Goal: Task Accomplishment & Management: Complete application form

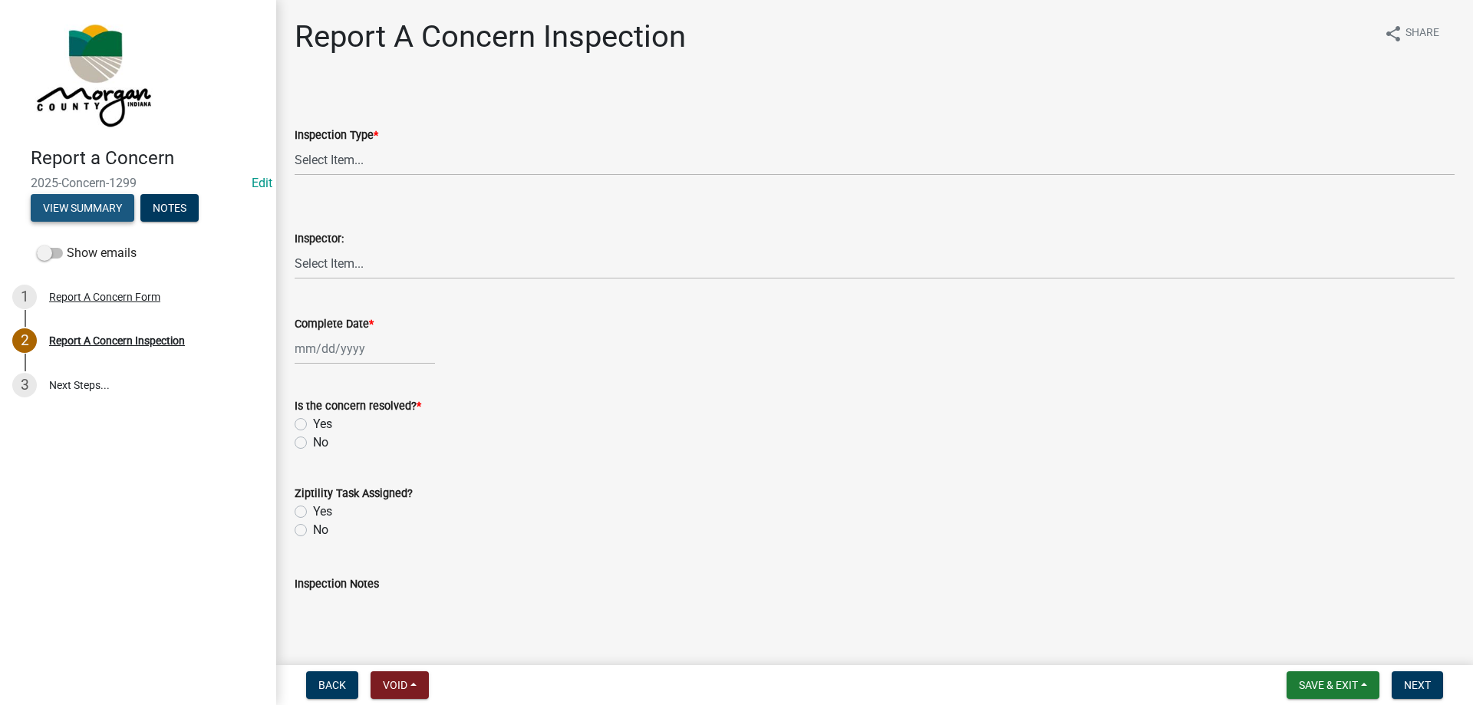
click at [59, 199] on button "View Summary" at bounding box center [83, 208] width 104 height 28
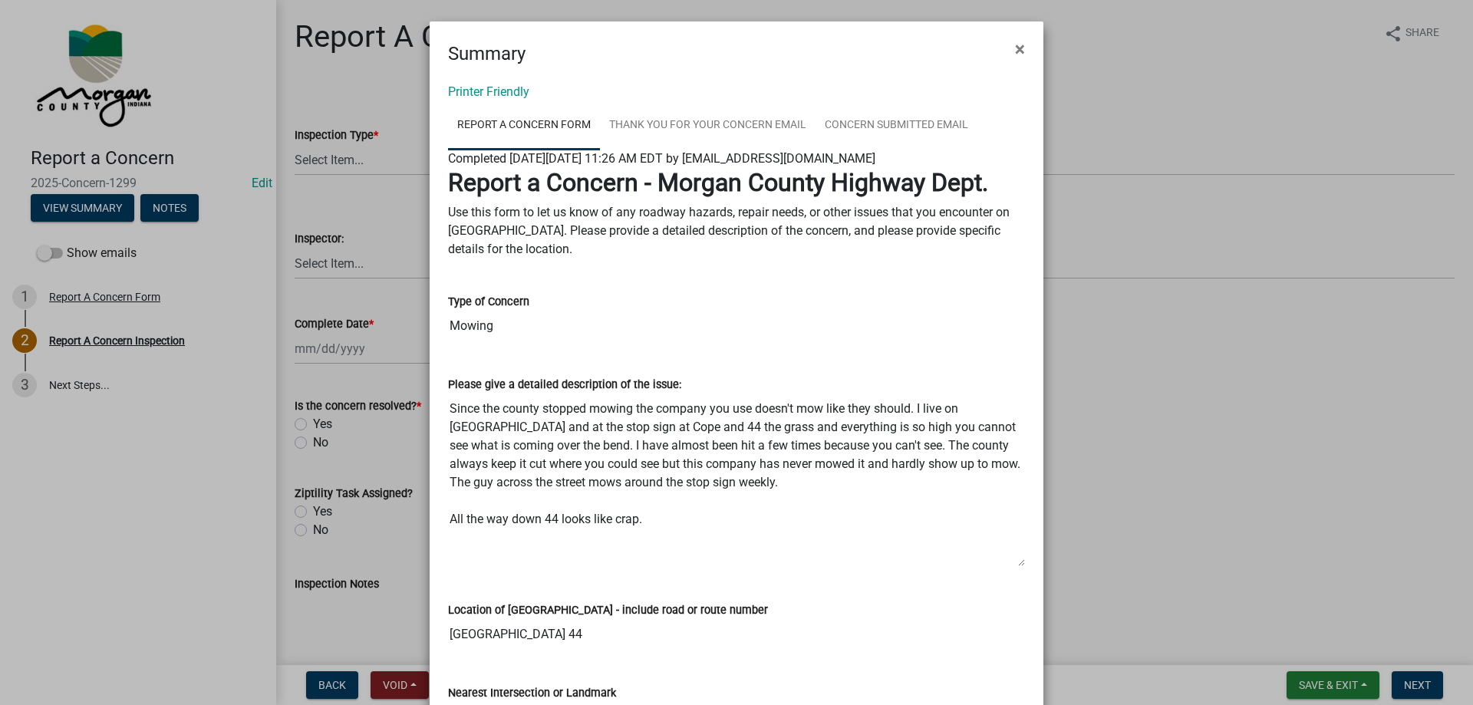
drag, startPoint x: 1016, startPoint y: 496, endPoint x: 1001, endPoint y: 566, distance: 70.7
click at [1001, 566] on textarea "Since the county stopped mowing the company you use doesn't mow like they shoul…" at bounding box center [736, 480] width 577 height 173
click at [1018, 48] on span "×" at bounding box center [1020, 48] width 10 height 21
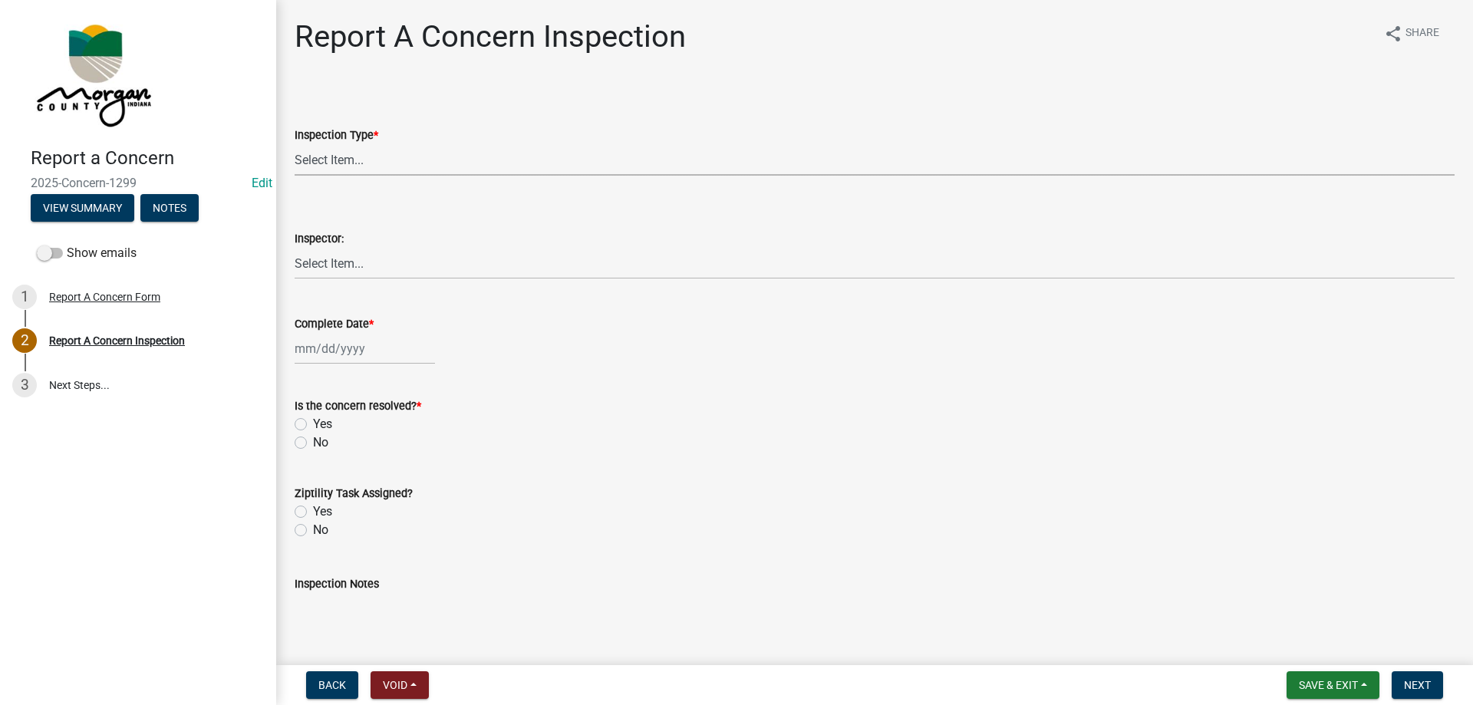
click at [392, 150] on select "Select Item... Pot Hole Patching Ditch Tree Sign Mowing Culvert Other" at bounding box center [875, 159] width 1160 height 31
click at [295, 144] on select "Select Item... Pot Hole Patching Ditch Tree Sign Mowing Culvert Other" at bounding box center [875, 159] width 1160 height 31
select select "eaace79d-96b0-4607-b41c-7bf69088e196"
click at [384, 231] on div "Inspector:" at bounding box center [875, 238] width 1160 height 18
click at [382, 259] on select "Select Item... [PERSON_NAME] [PERSON_NAME] [PERSON_NAME] [PERSON_NAME] [PERSON_…" at bounding box center [875, 263] width 1160 height 31
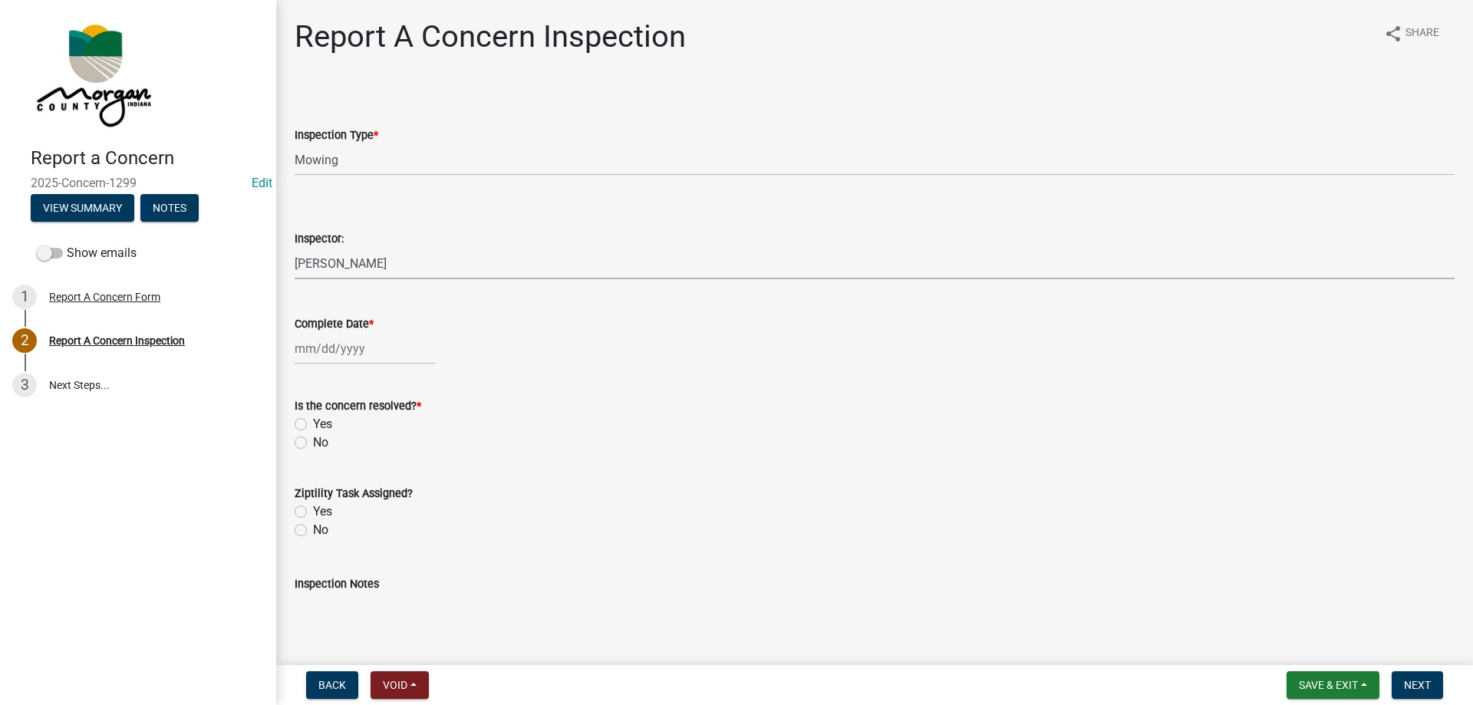
click at [295, 248] on select "Select Item... [PERSON_NAME] [PERSON_NAME] [PERSON_NAME] [PERSON_NAME] [PERSON_…" at bounding box center [875, 263] width 1160 height 31
select select "8bda91b2-ac7b-41e2-ae5b-cef6dd645a83"
select select "8"
select select "2025"
click at [351, 356] on div "Jan Feb Mar Apr May Jun Jul Aug Sep Oct Nov Dec 1525 1526 1527 1528 1529 1530 1…" at bounding box center [365, 348] width 140 height 31
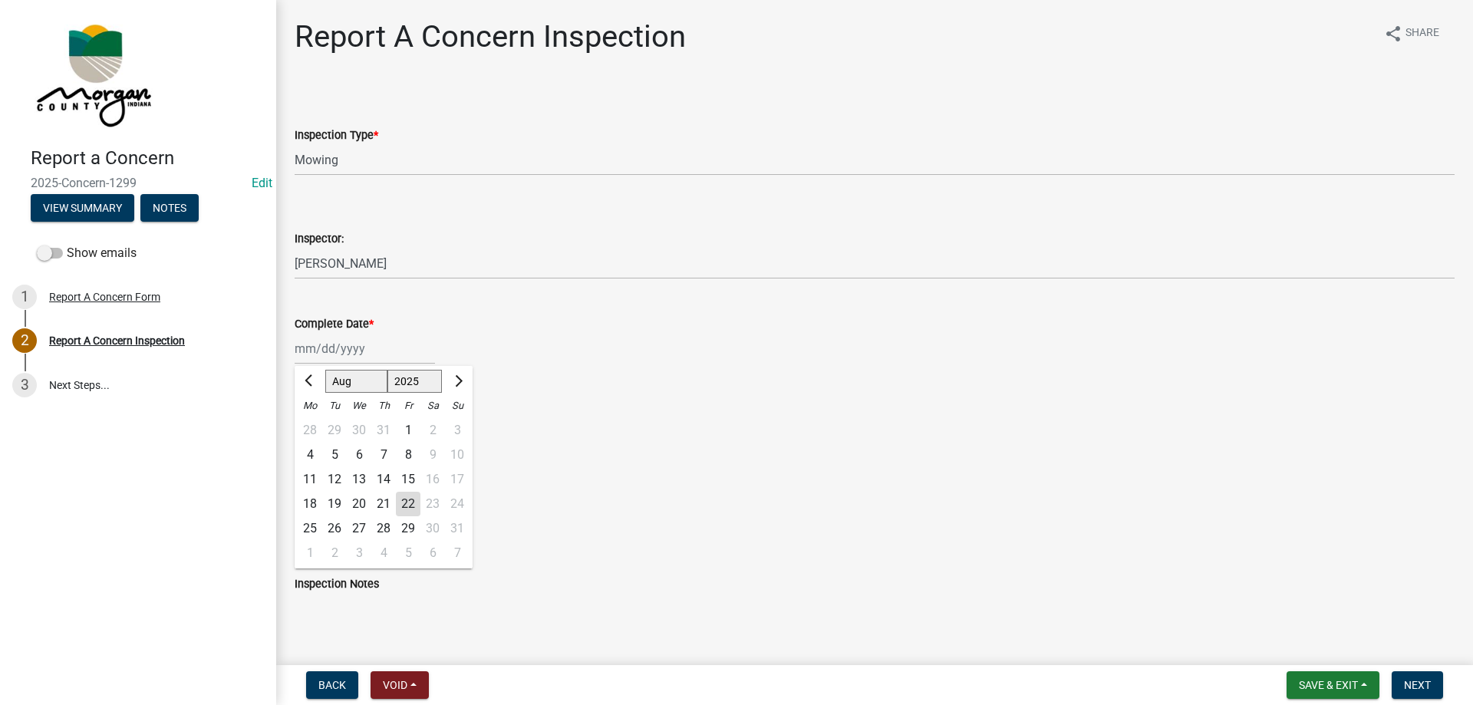
click at [414, 506] on div "22" at bounding box center [408, 504] width 25 height 25
type input "[DATE]"
click at [313, 421] on label "Yes" at bounding box center [322, 424] width 19 height 18
click at [313, 421] on input "Yes" at bounding box center [318, 420] width 10 height 10
radio input "true"
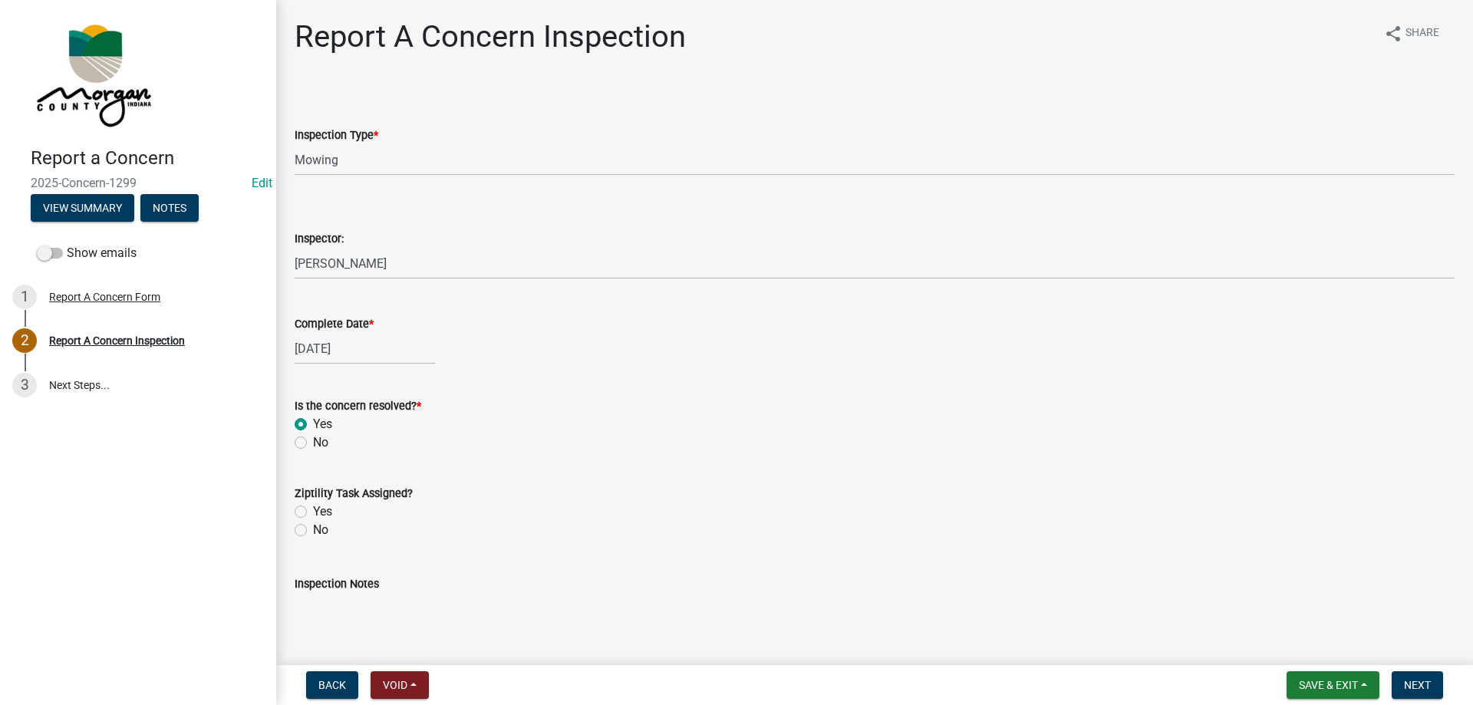
click at [313, 529] on label "No" at bounding box center [320, 530] width 15 height 18
click at [313, 529] on input "No" at bounding box center [318, 526] width 10 height 10
radio input "true"
click at [333, 602] on textarea "Inspection Notes" at bounding box center [875, 629] width 1160 height 72
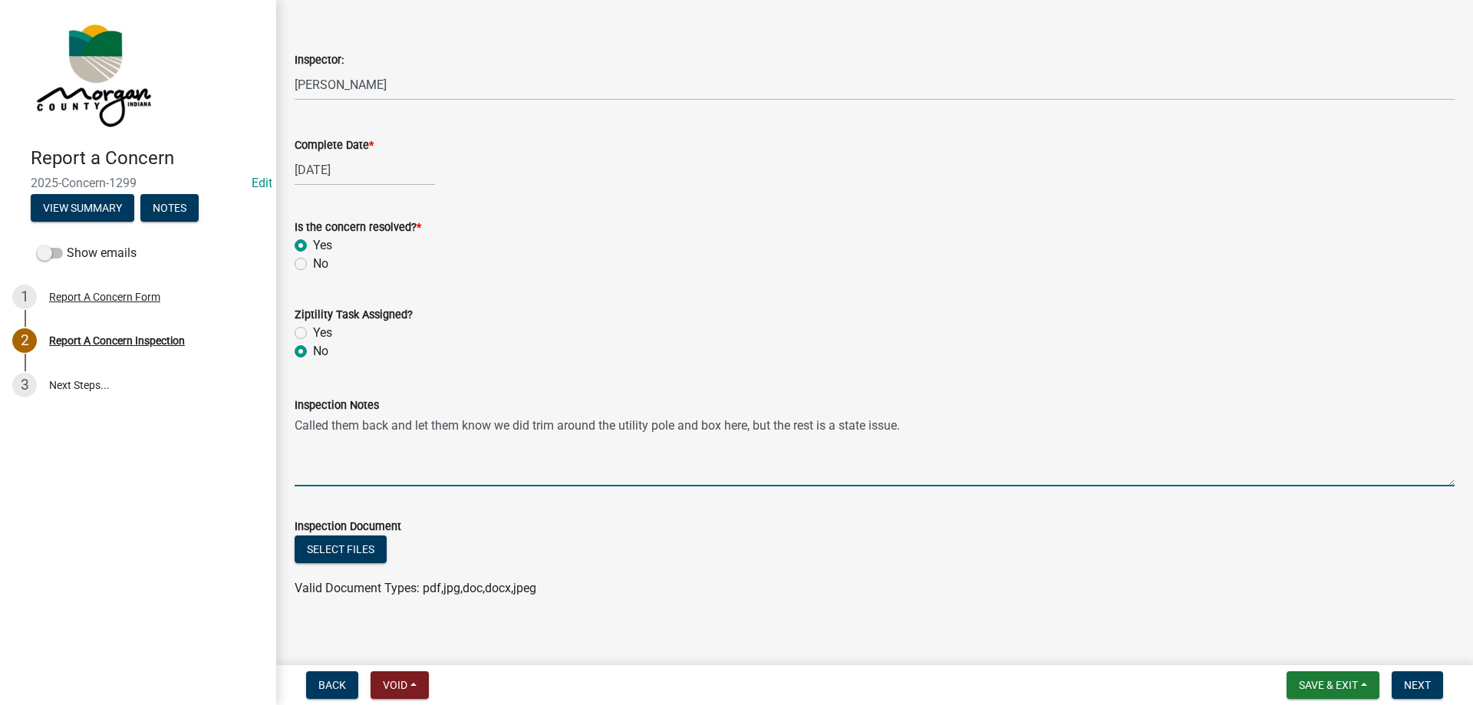
scroll to position [191, 0]
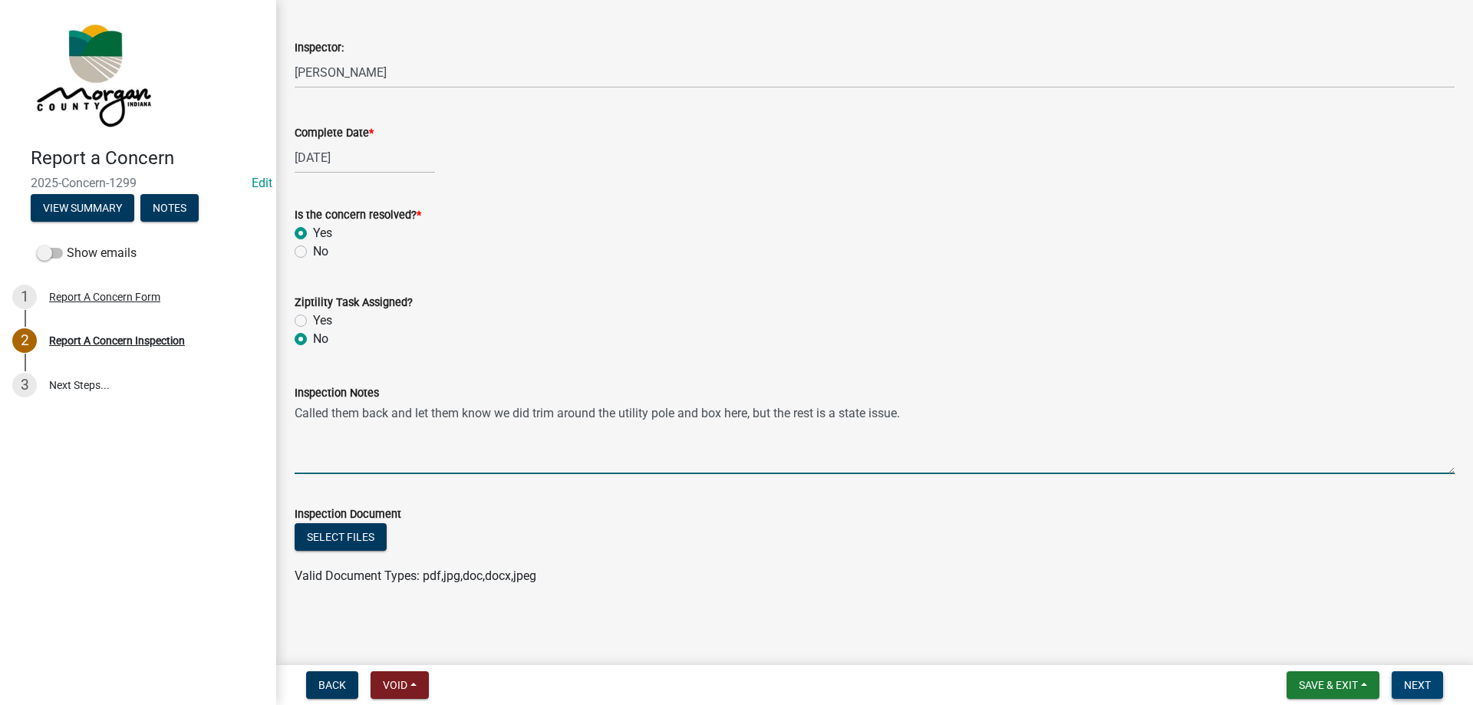
type textarea "Called them back and let them know we did trim around the utility pole and box …"
click at [1435, 679] on button "Next" at bounding box center [1417, 685] width 51 height 28
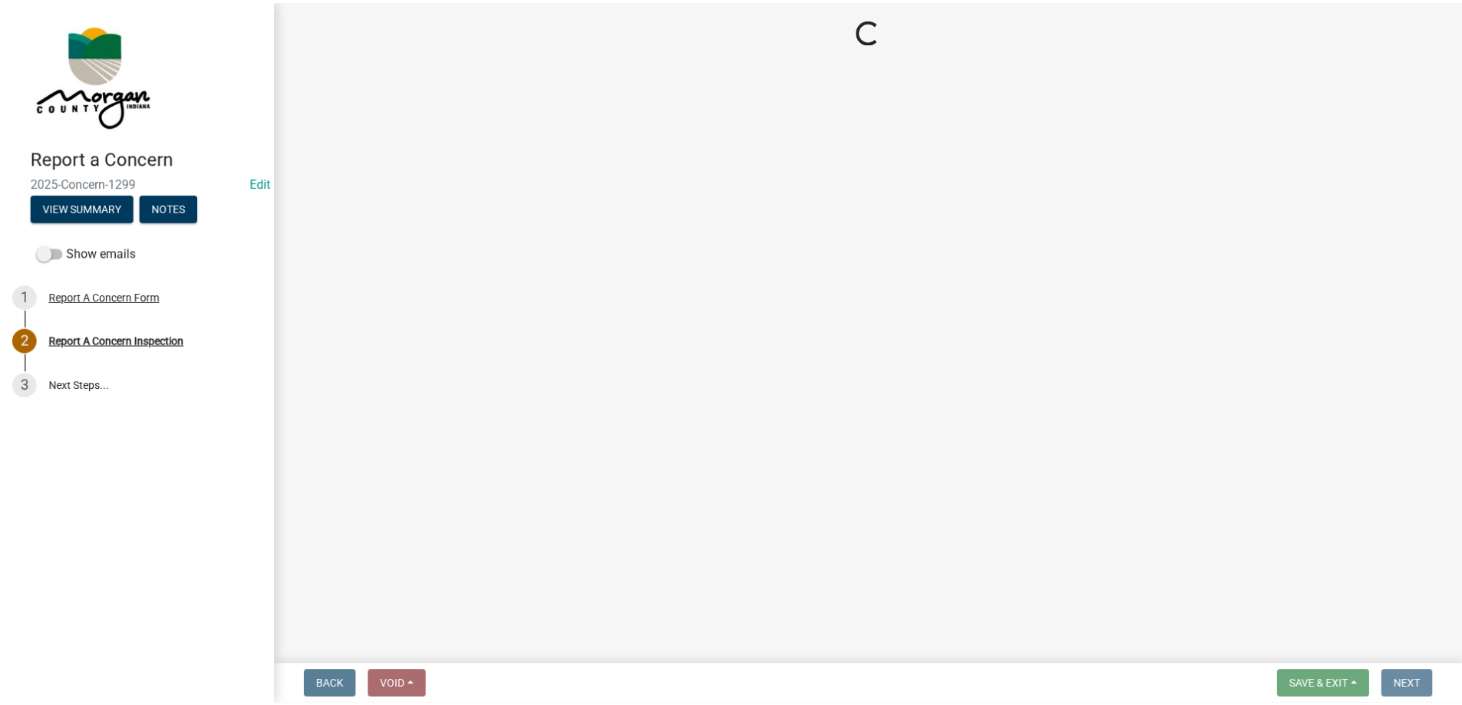
scroll to position [0, 0]
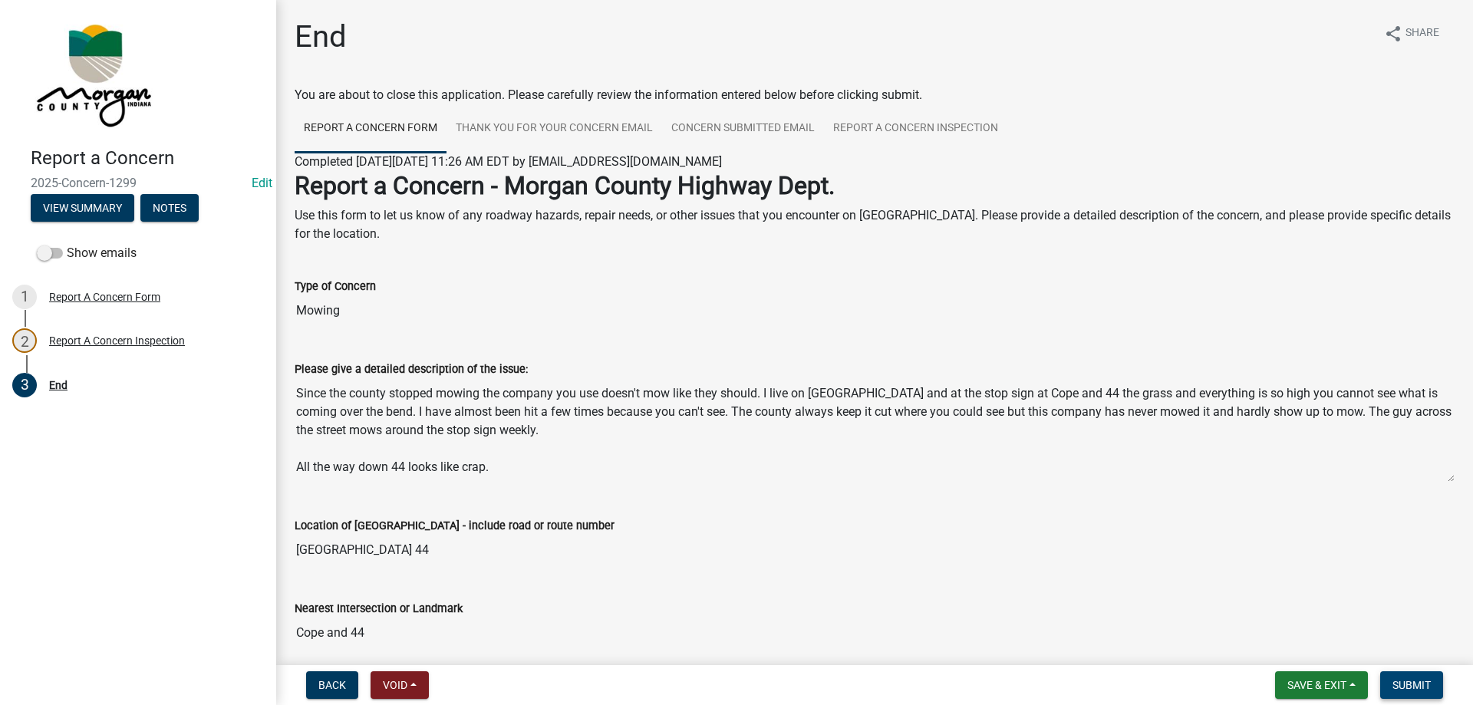
click at [1410, 680] on span "Submit" at bounding box center [1412, 685] width 38 height 12
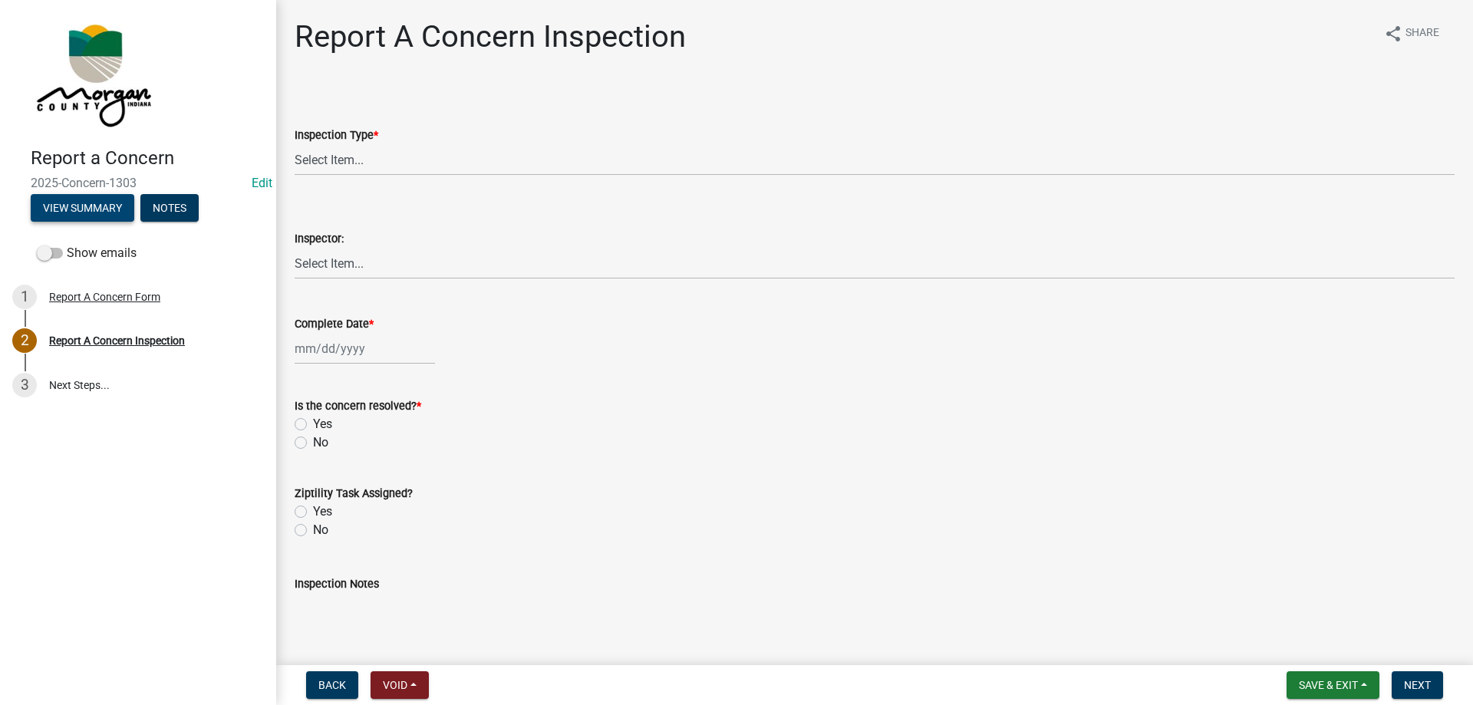
click at [71, 205] on button "View Summary" at bounding box center [83, 208] width 104 height 28
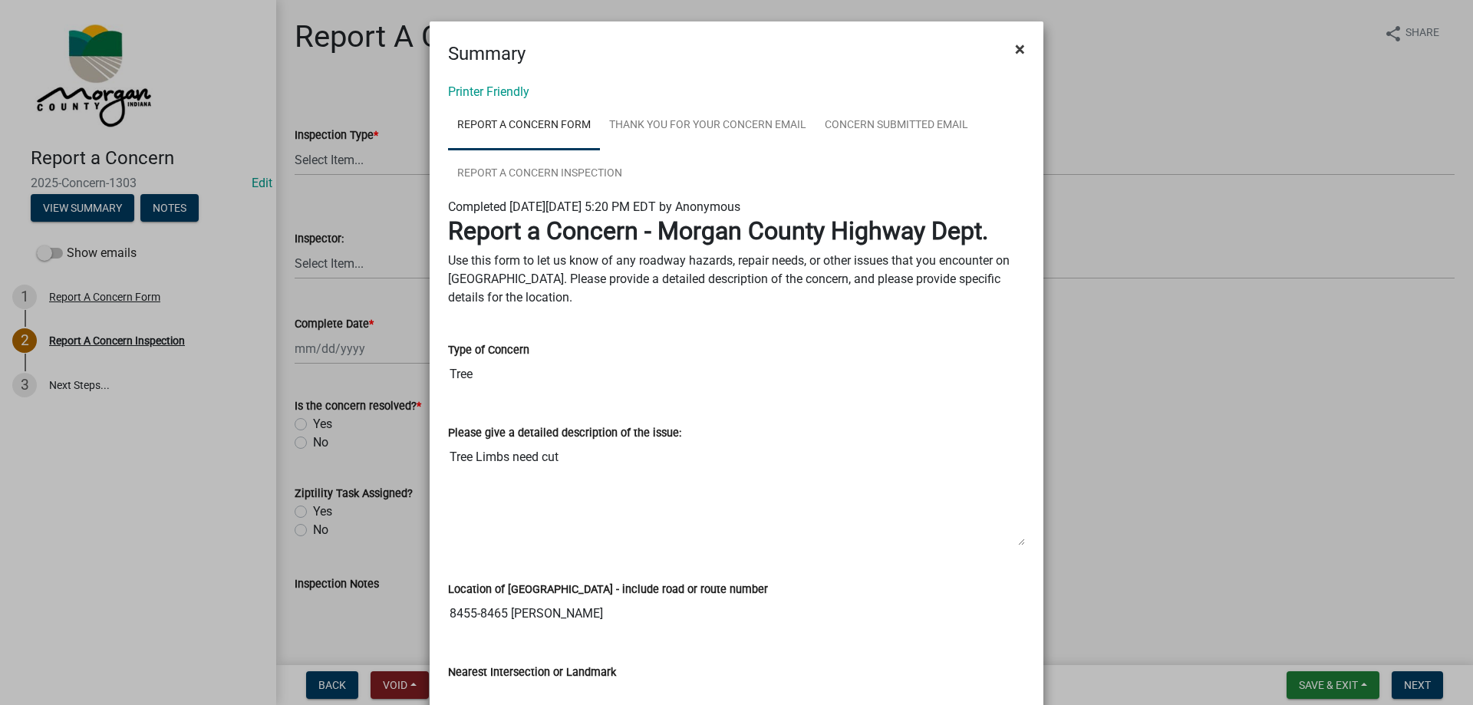
click at [1015, 48] on span "×" at bounding box center [1020, 48] width 10 height 21
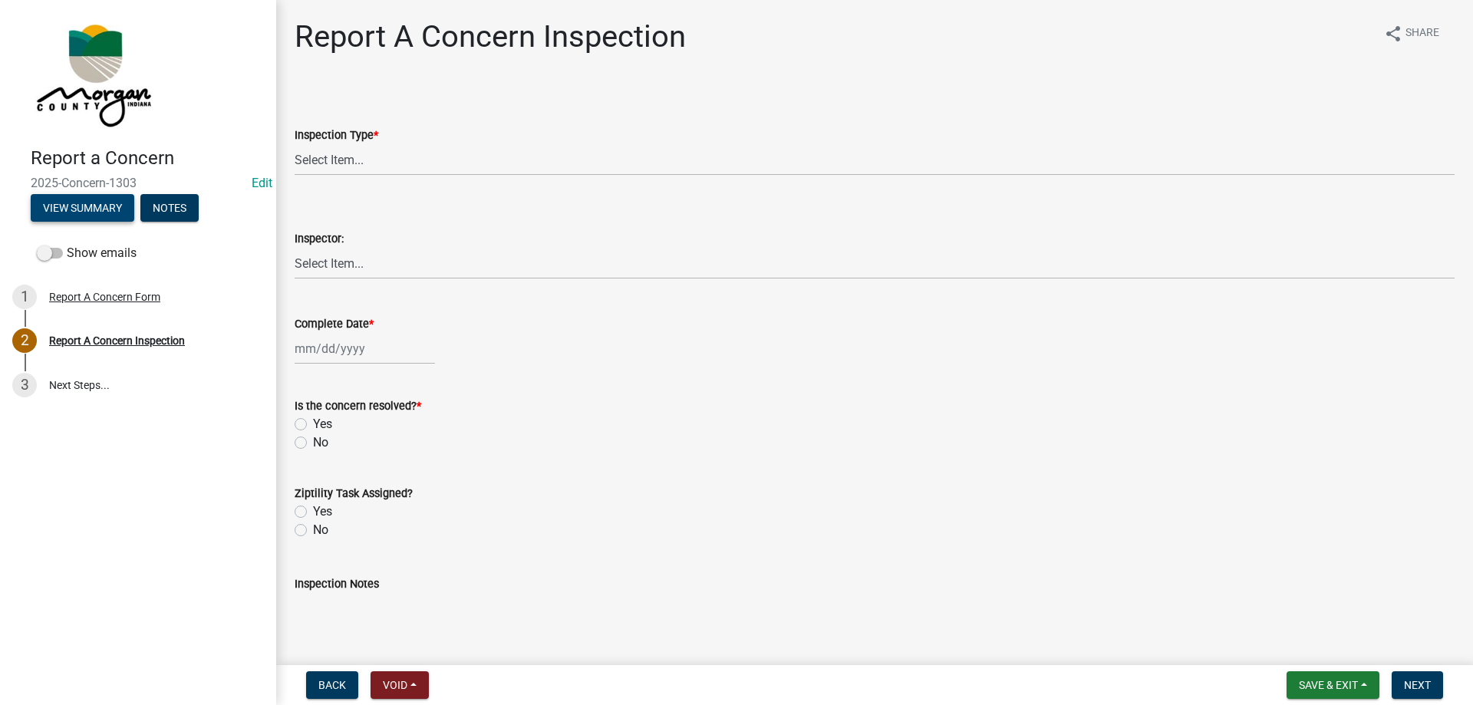
click at [65, 206] on button "View Summary" at bounding box center [83, 208] width 104 height 28
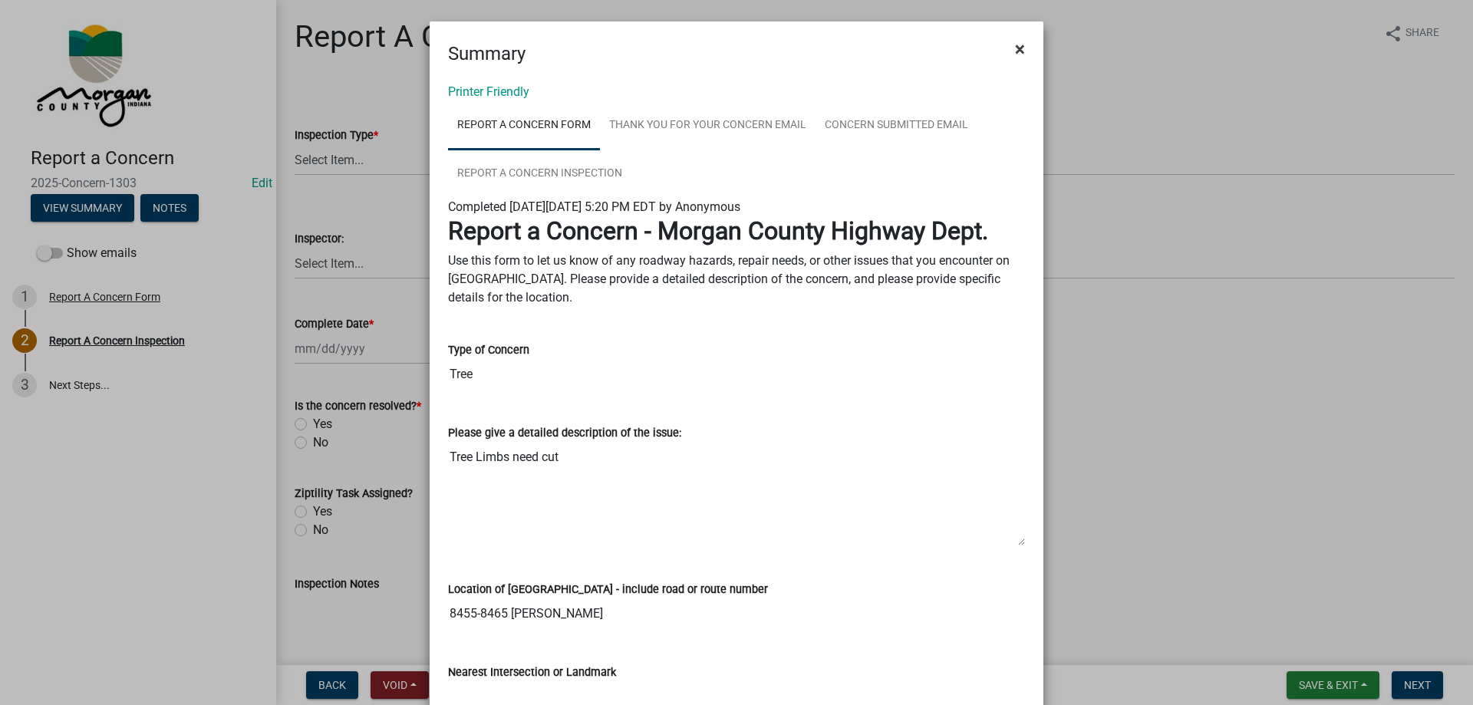
click at [1015, 49] on span "×" at bounding box center [1020, 48] width 10 height 21
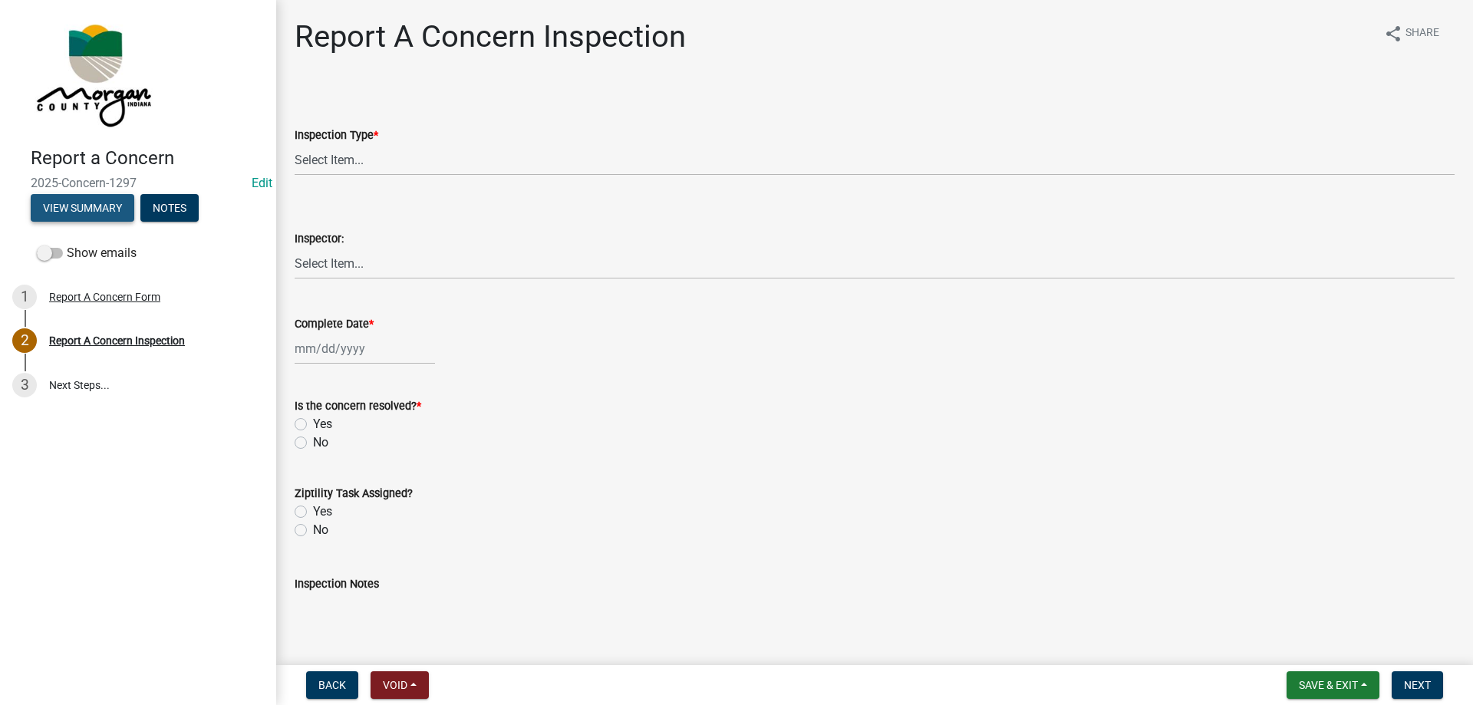
click at [74, 212] on button "View Summary" at bounding box center [83, 208] width 104 height 28
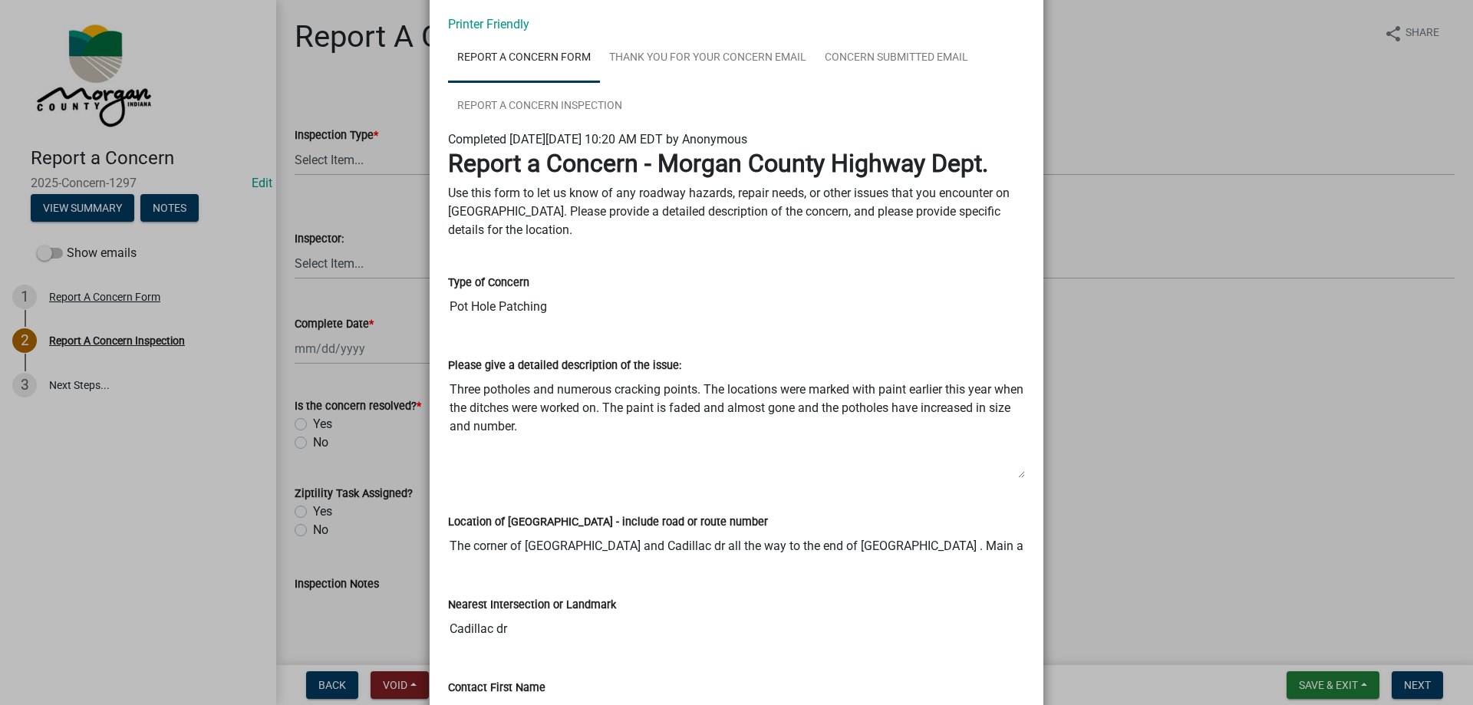
scroll to position [2, 0]
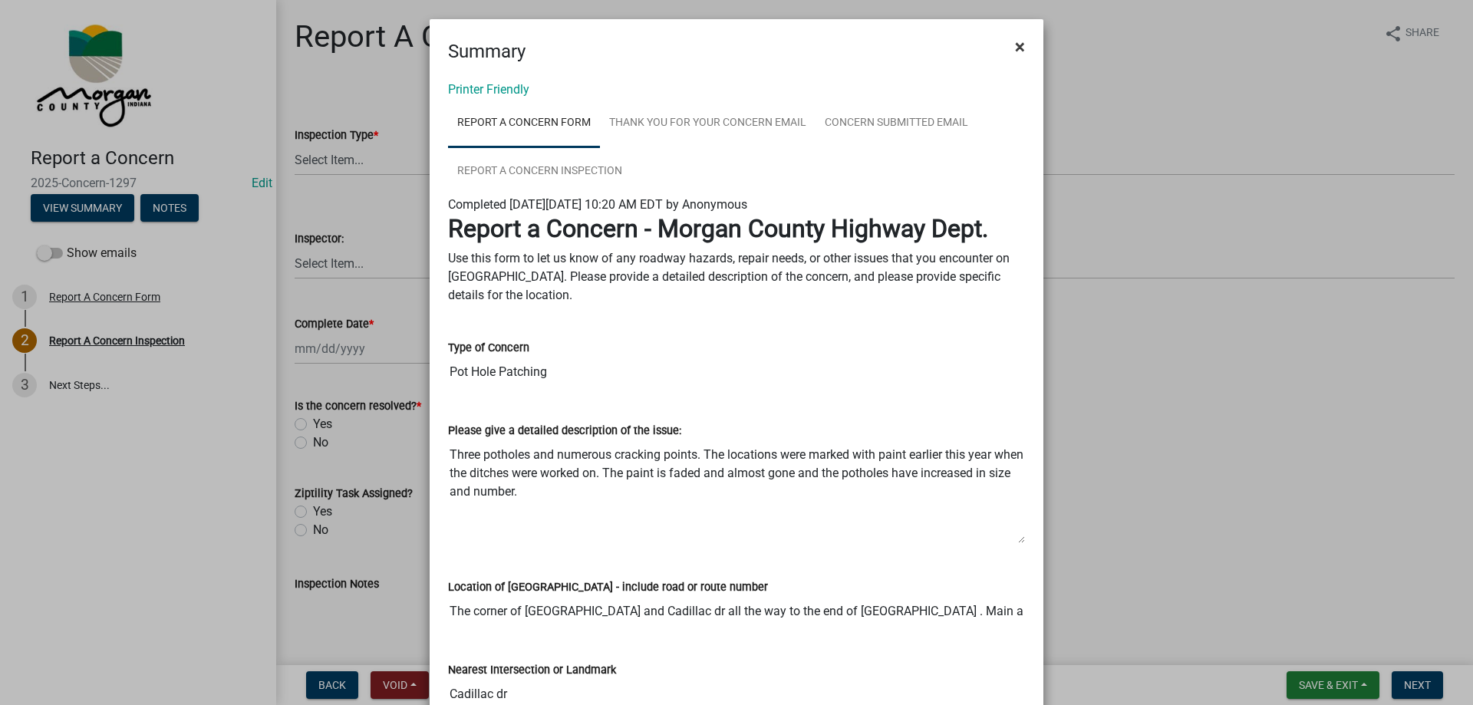
click at [1019, 48] on span "×" at bounding box center [1020, 46] width 10 height 21
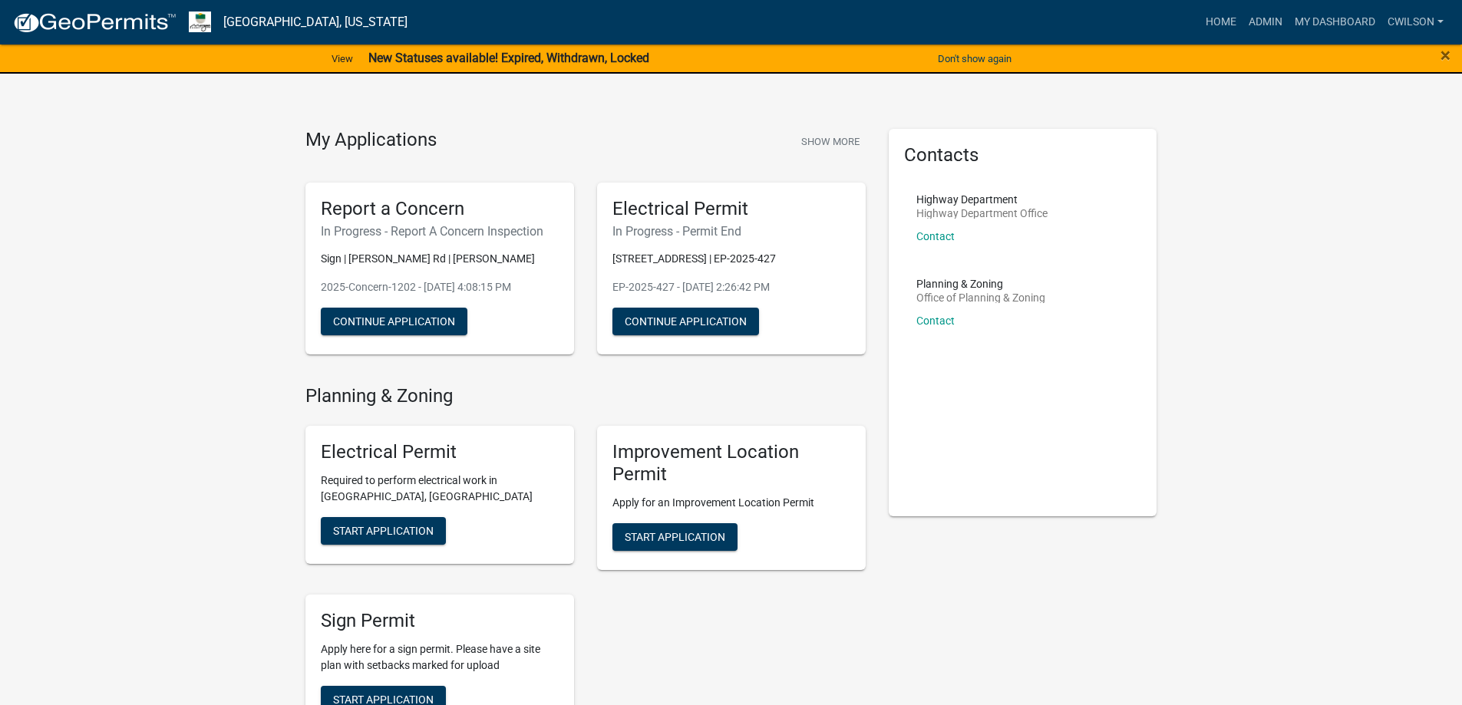
scroll to position [230, 0]
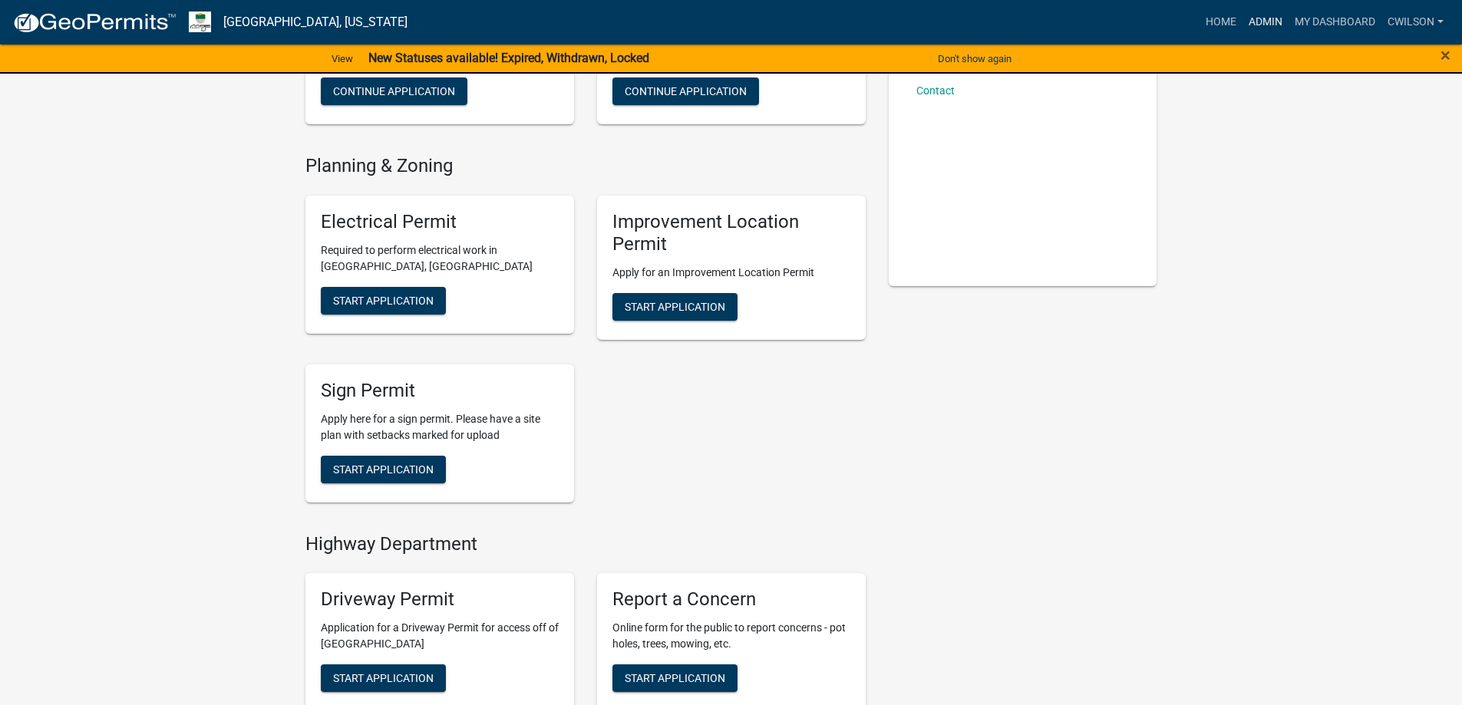
click at [1257, 15] on link "Admin" at bounding box center [1265, 22] width 46 height 29
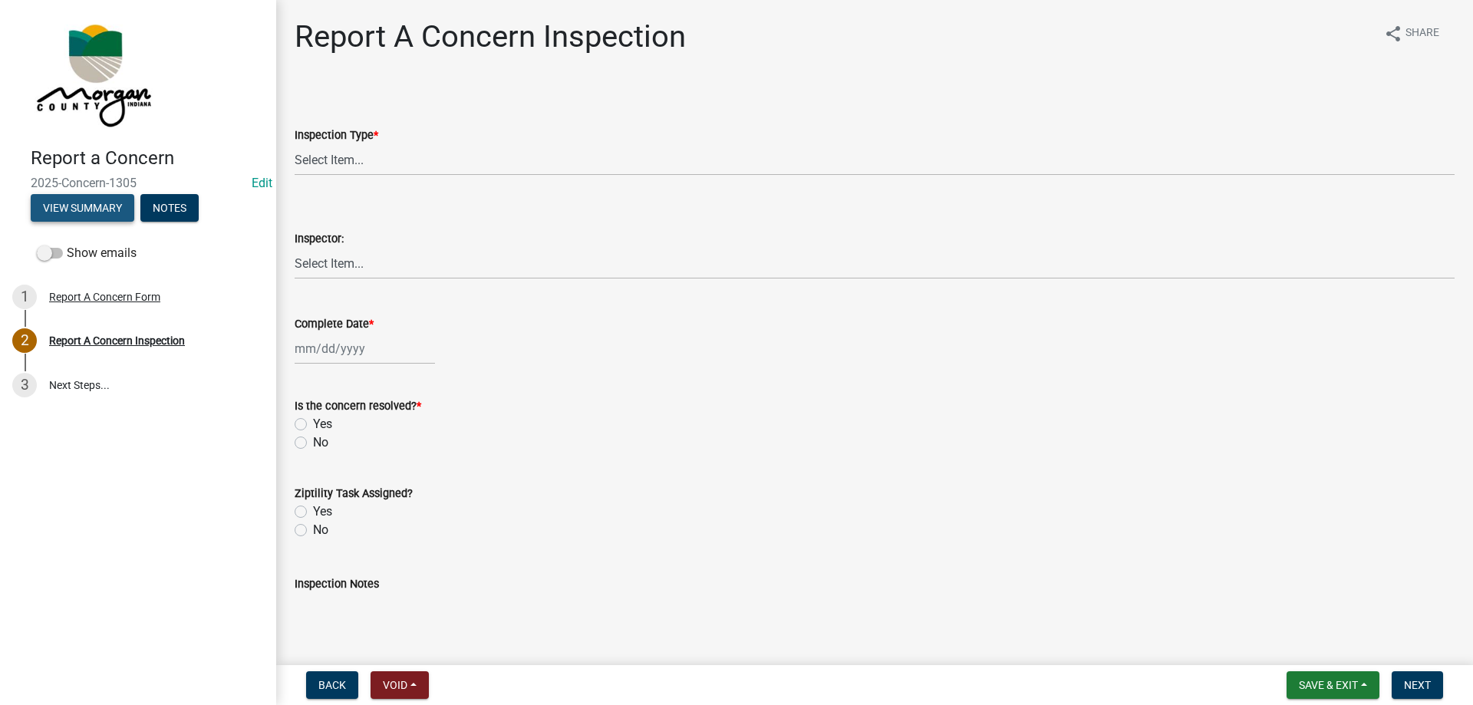
click at [91, 200] on button "View Summary" at bounding box center [83, 208] width 104 height 28
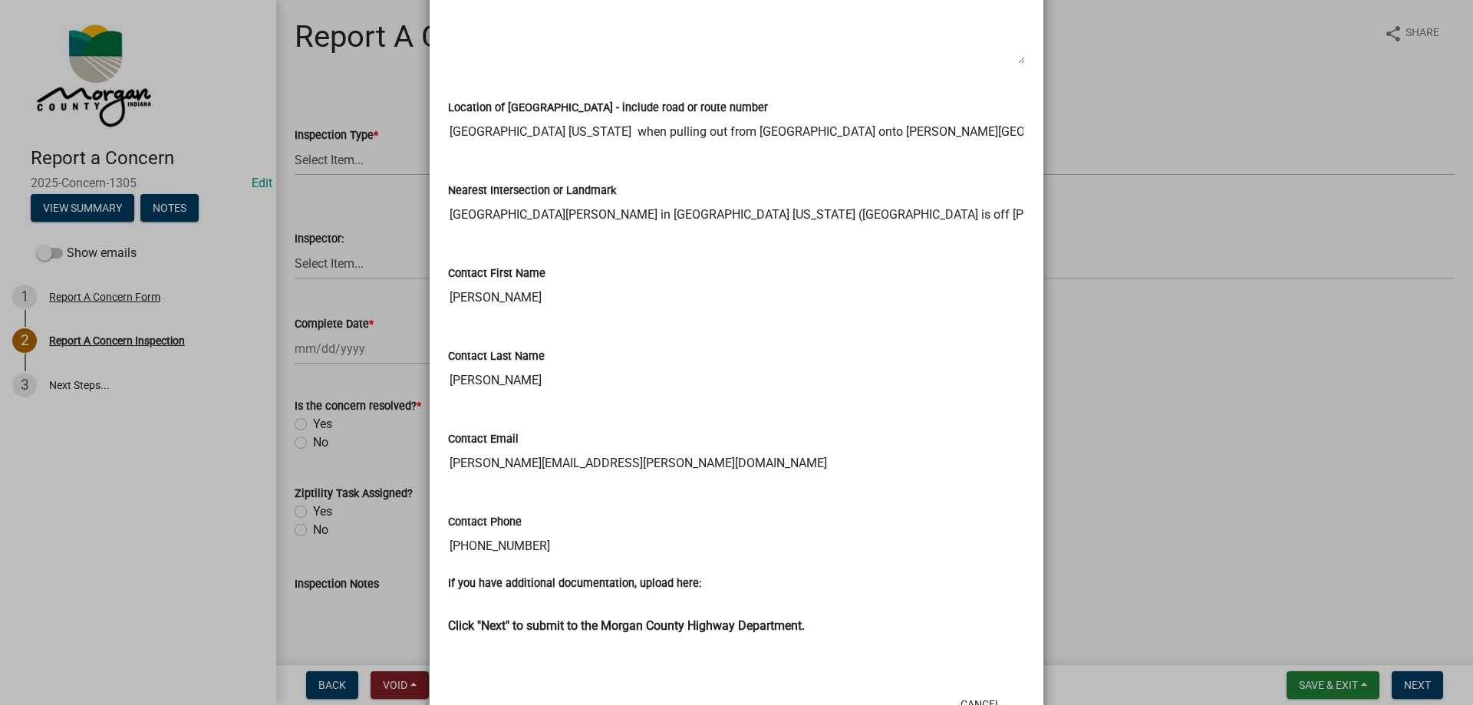
scroll to position [460, 0]
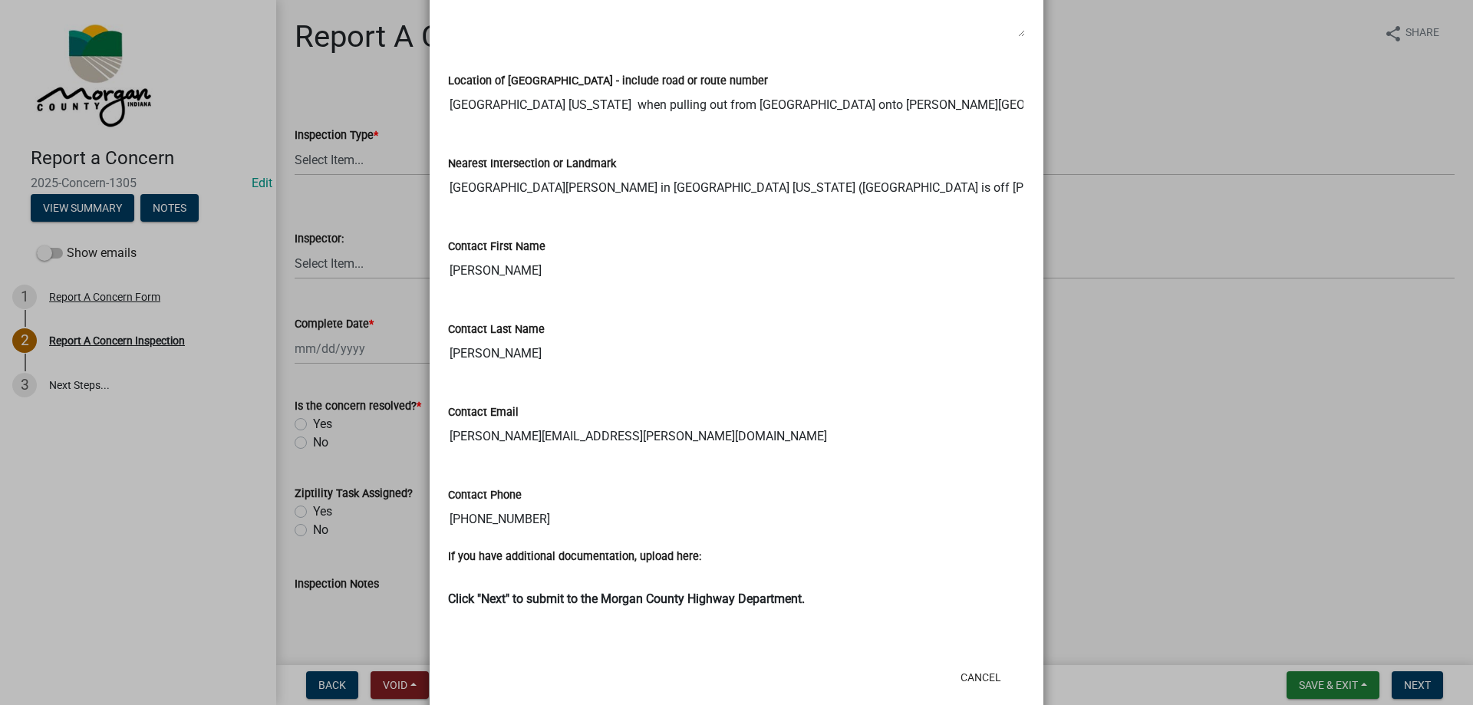
drag, startPoint x: 442, startPoint y: 519, endPoint x: 533, endPoint y: 509, distance: 91.9
click at [533, 509] on input "[PHONE_NUMBER]" at bounding box center [736, 519] width 577 height 31
click at [988, 179] on input "[GEOGRAPHIC_DATA][PERSON_NAME] in [GEOGRAPHIC_DATA] [US_STATE] ([GEOGRAPHIC_DAT…" at bounding box center [736, 188] width 577 height 31
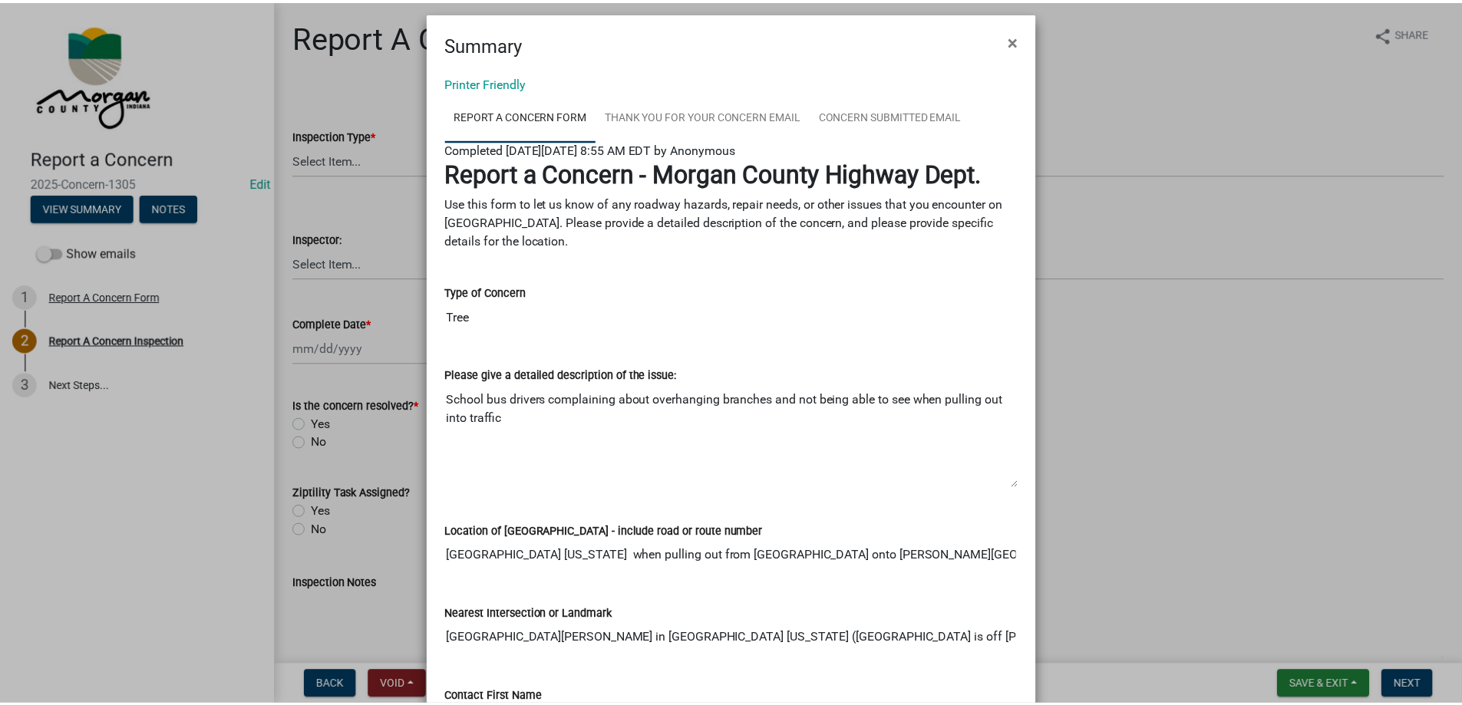
scroll to position [0, 0]
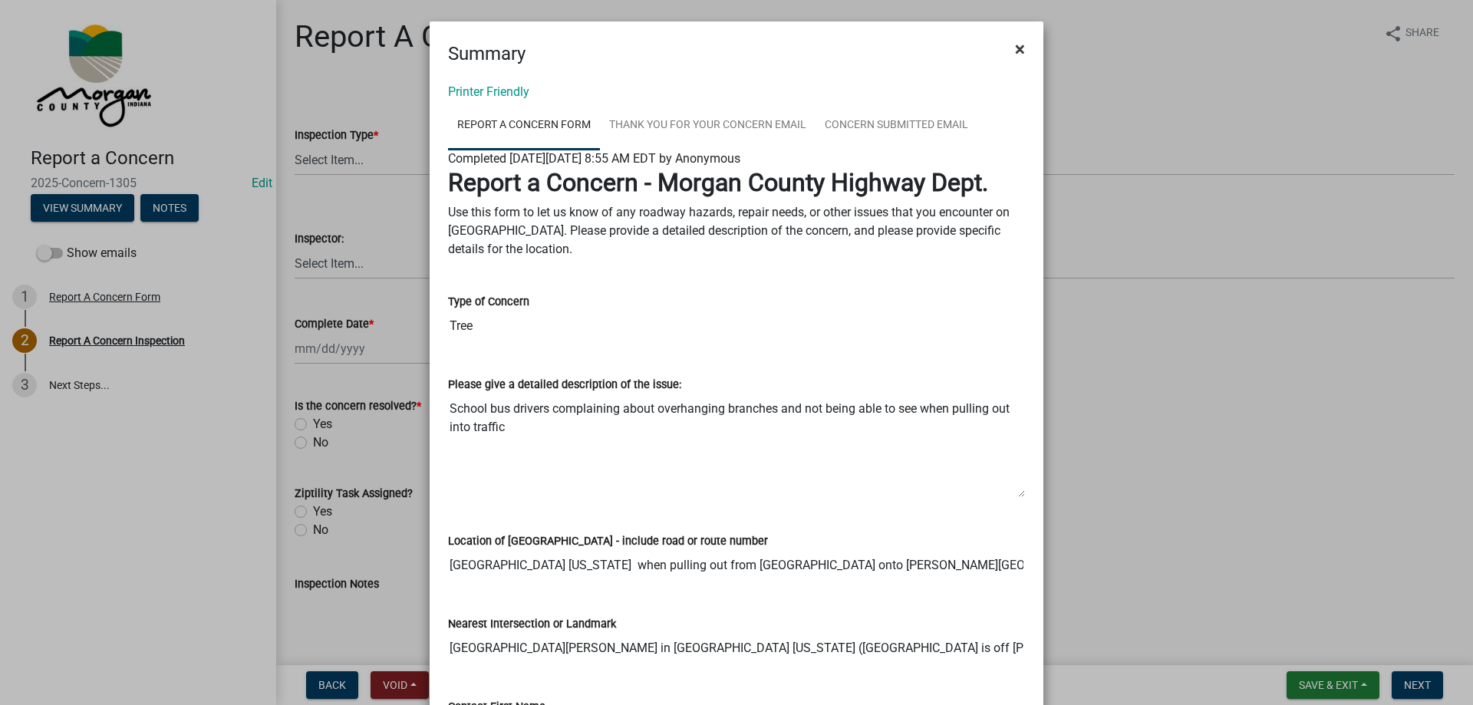
click at [1017, 54] on span "×" at bounding box center [1020, 48] width 10 height 21
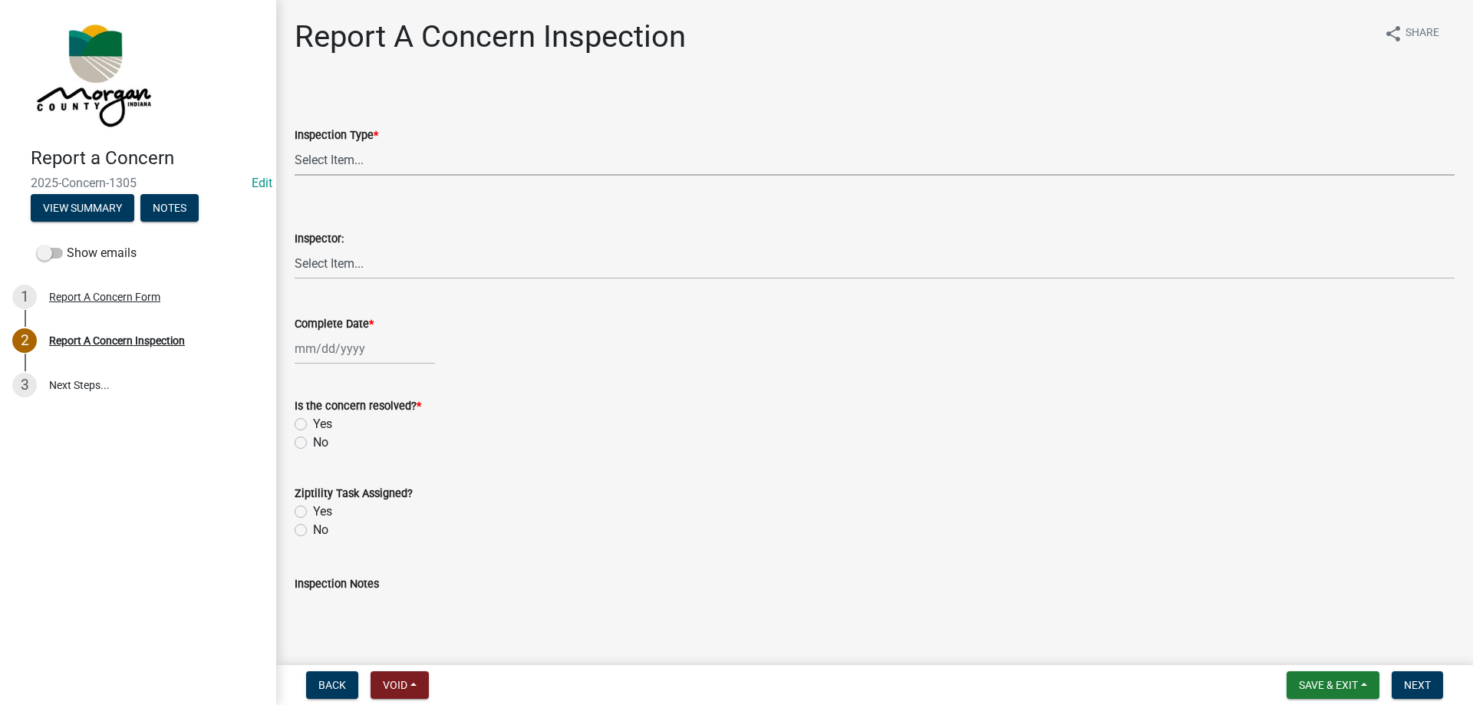
click at [348, 161] on select "Select Item... Pot Hole Patching Ditch Tree Sign Mowing Culvert Other" at bounding box center [875, 159] width 1160 height 31
click at [295, 144] on select "Select Item... Pot Hole Patching Ditch Tree Sign Mowing Culvert Other" at bounding box center [875, 159] width 1160 height 31
select select "05549d27-706b-4fc5-87d5-786b3b3055f9"
click at [332, 260] on select "Select Item... [PERSON_NAME] [PERSON_NAME] [PERSON_NAME] [PERSON_NAME] [PERSON_…" at bounding box center [875, 263] width 1160 height 31
click at [295, 248] on select "Select Item... [PERSON_NAME] [PERSON_NAME] [PERSON_NAME] [PERSON_NAME] [PERSON_…" at bounding box center [875, 263] width 1160 height 31
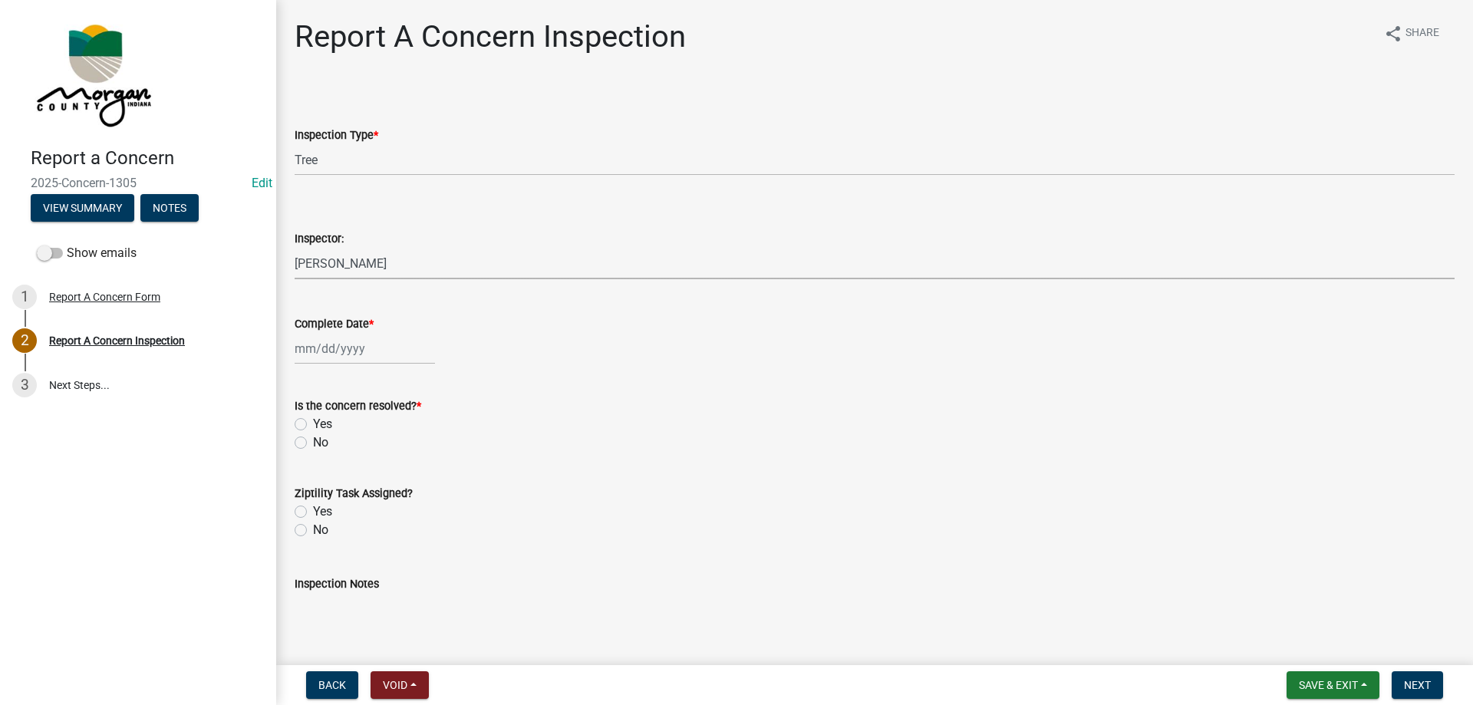
select select "8bda91b2-ac7b-41e2-ae5b-cef6dd645a83"
click at [335, 336] on div at bounding box center [365, 348] width 140 height 31
select select "8"
select select "2025"
click at [407, 497] on div "22" at bounding box center [408, 504] width 25 height 25
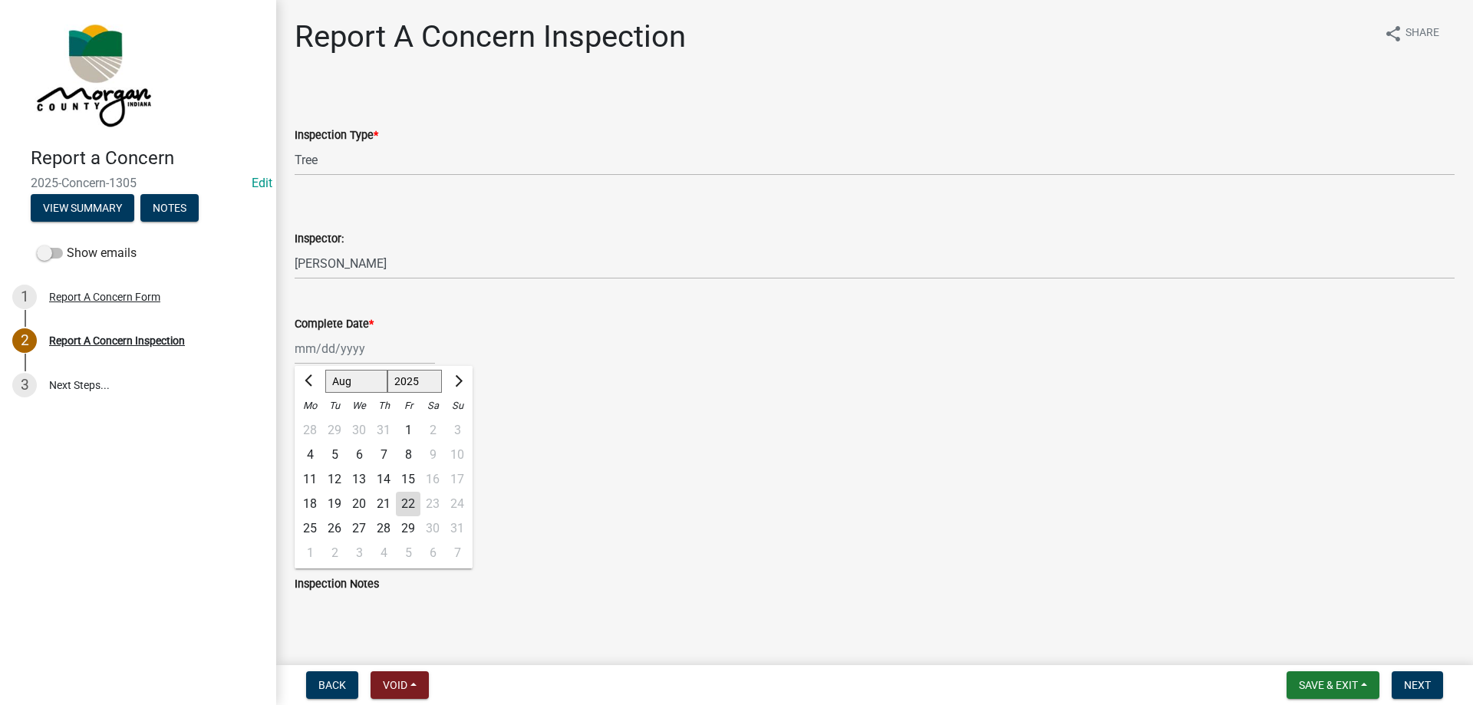
type input "[DATE]"
drag, startPoint x: 303, startPoint y: 424, endPoint x: 295, endPoint y: 457, distance: 33.3
click at [313, 424] on label "Yes" at bounding box center [322, 424] width 19 height 18
click at [313, 424] on input "Yes" at bounding box center [318, 420] width 10 height 10
radio input "true"
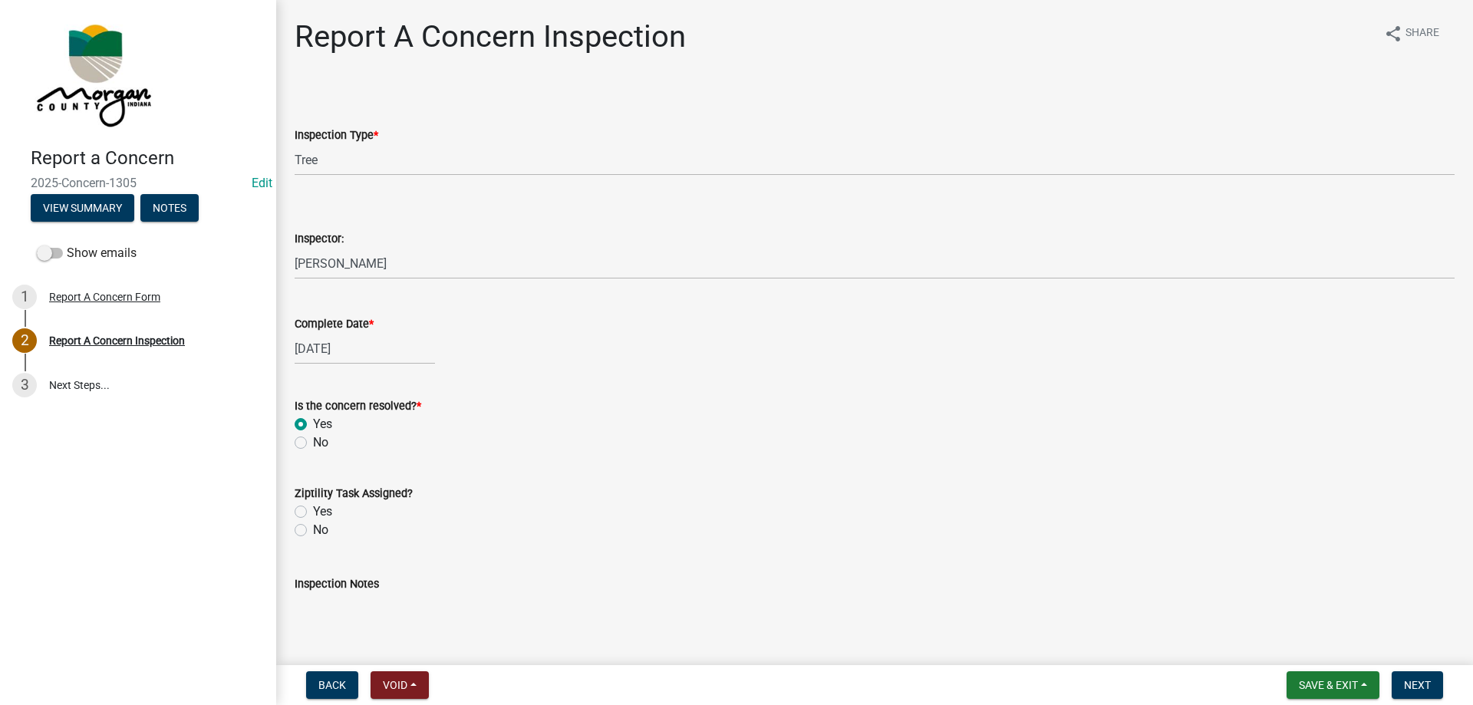
click at [313, 509] on label "Yes" at bounding box center [322, 512] width 19 height 18
click at [313, 509] on input "Yes" at bounding box center [318, 508] width 10 height 10
radio input "true"
drag, startPoint x: 354, startPoint y: 586, endPoint x: 387, endPoint y: 614, distance: 43.0
click at [358, 591] on div "Inspection Notes" at bounding box center [875, 584] width 1160 height 18
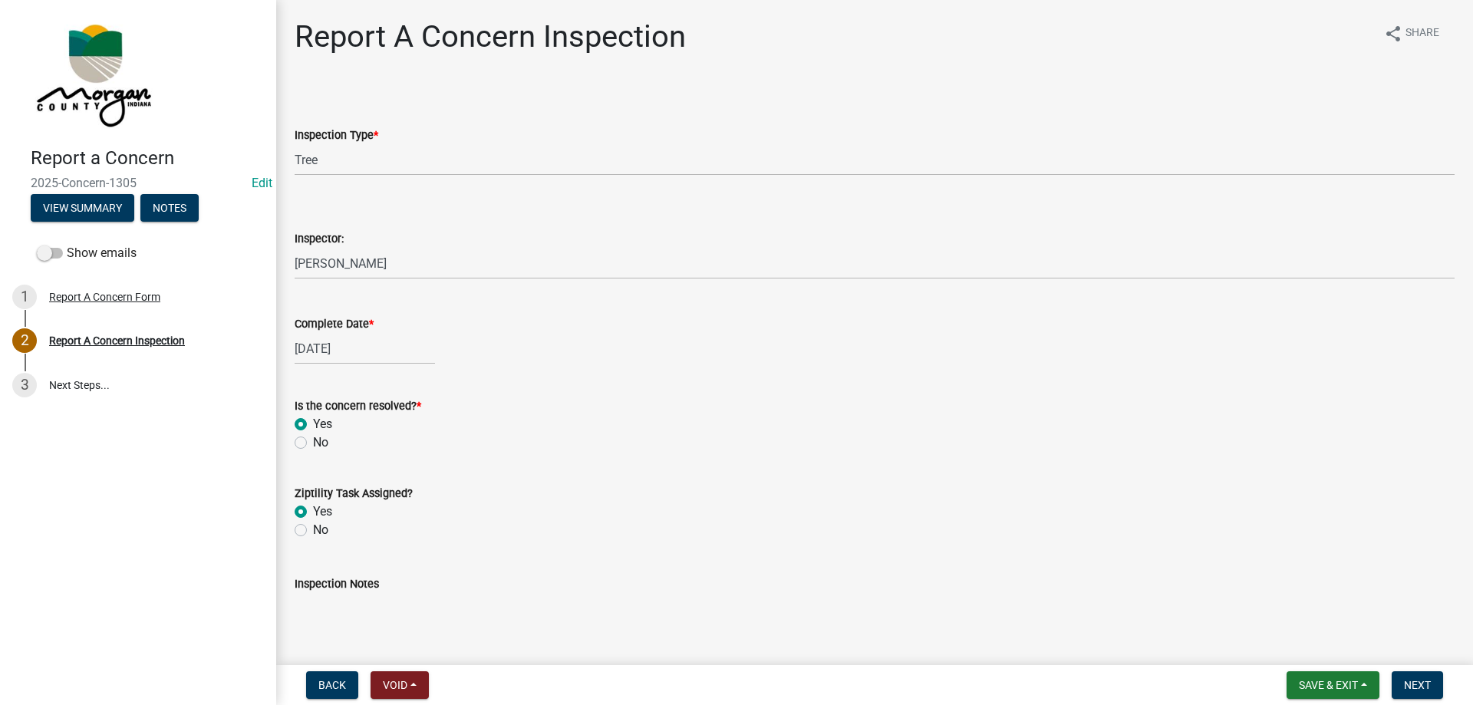
click at [358, 613] on textarea "Inspection Notes" at bounding box center [875, 629] width 1160 height 72
click at [554, 599] on textarea "There was an open task" at bounding box center [875, 629] width 1160 height 72
type textarea "There was an open task on the trees board from the [GEOGRAPHIC_DATA] for someth…"
click at [1416, 689] on span "Next" at bounding box center [1417, 685] width 27 height 12
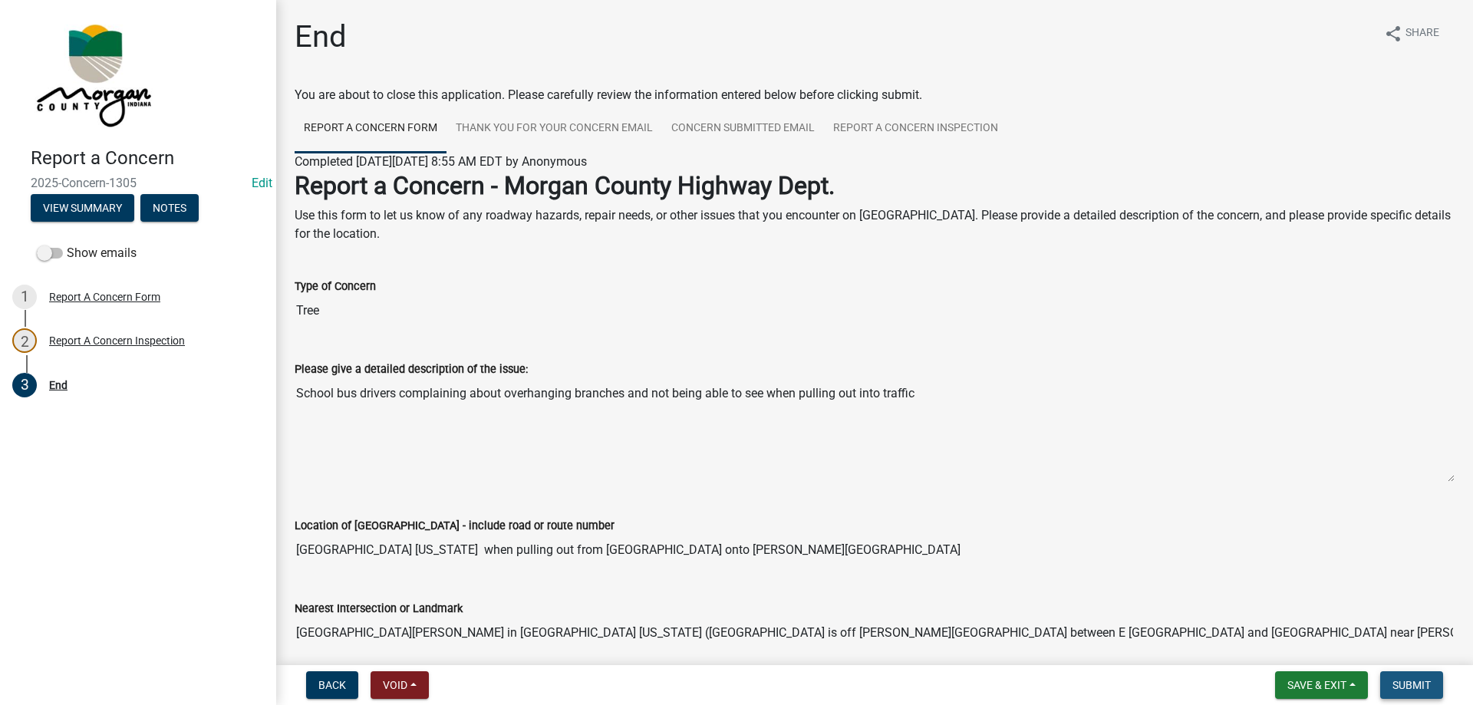
click at [1416, 685] on span "Submit" at bounding box center [1412, 685] width 38 height 12
